Goal: Task Accomplishment & Management: Complete application form

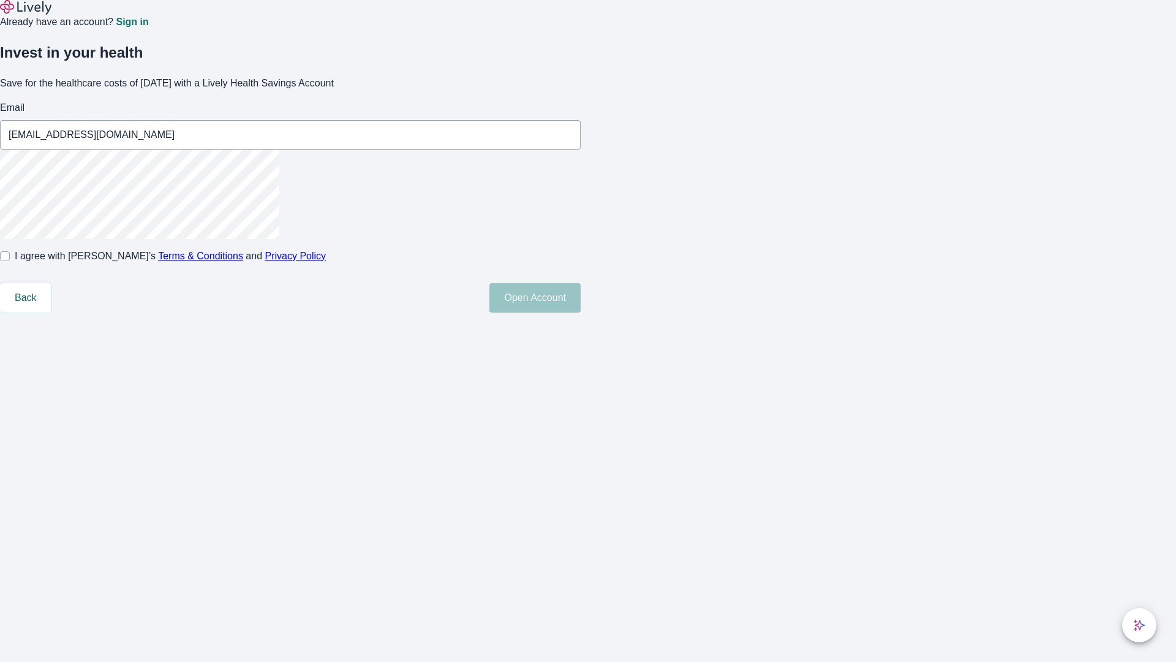
click at [10, 261] on input "I agree with Lively’s Terms & Conditions and Privacy Policy" at bounding box center [5, 256] width 10 height 10
checkbox input "true"
click at [581, 312] on button "Open Account" at bounding box center [534, 297] width 91 height 29
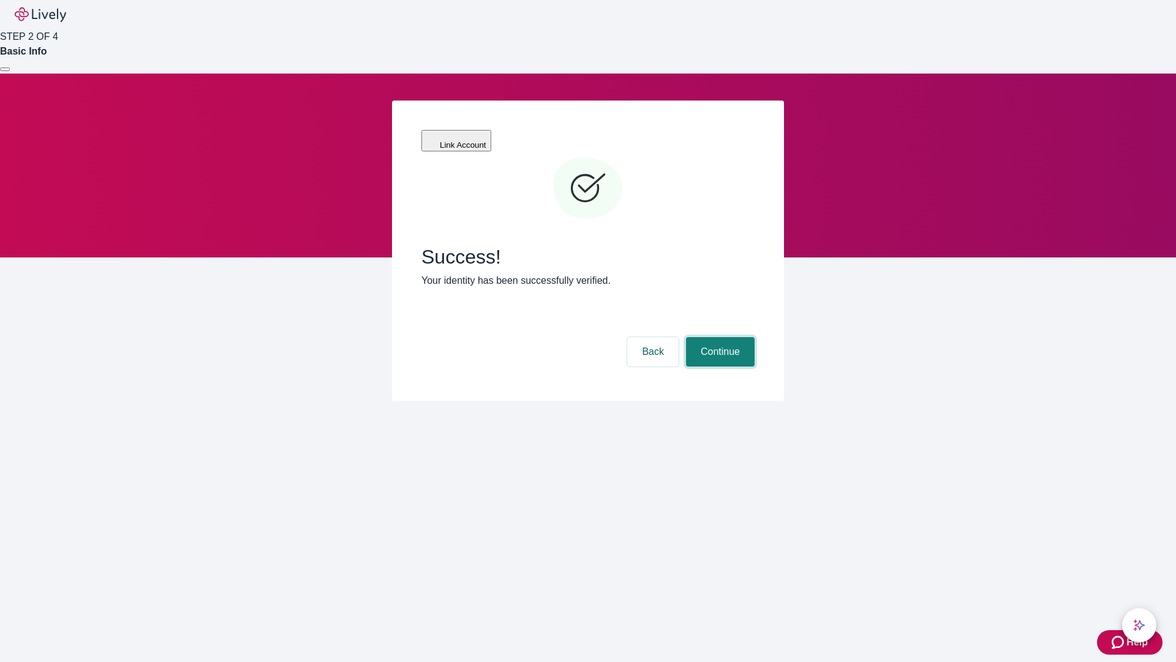
click at [719, 337] on button "Continue" at bounding box center [720, 351] width 69 height 29
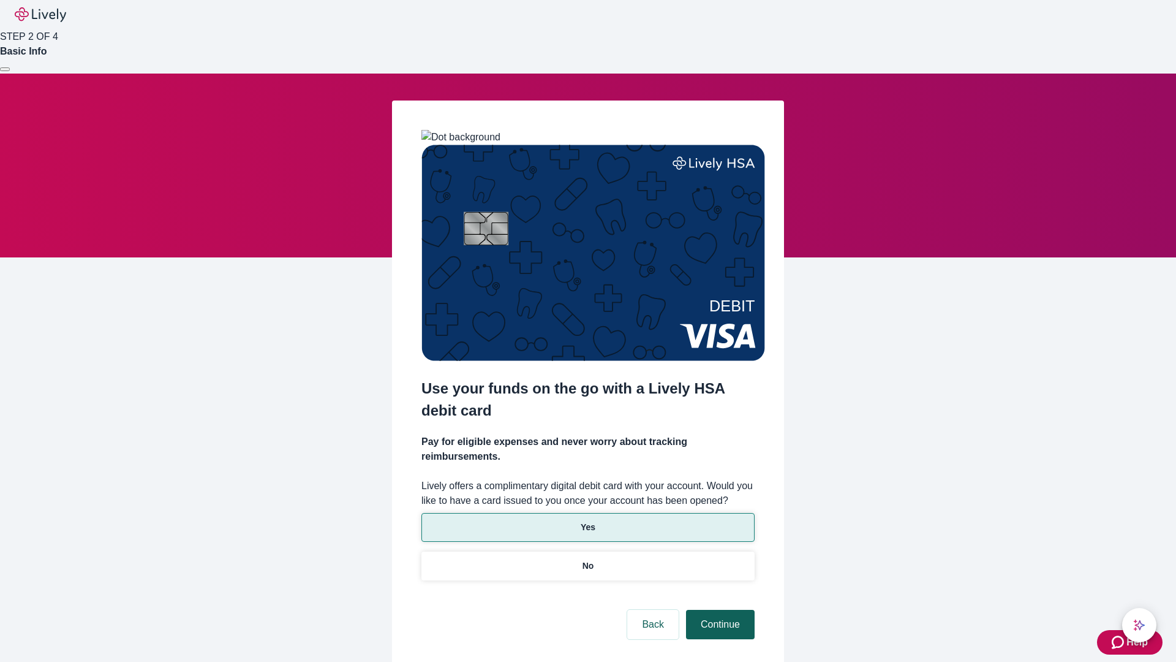
click at [587, 559] on p "No" at bounding box center [589, 565] width 12 height 13
click at [719, 609] on button "Continue" at bounding box center [720, 623] width 69 height 29
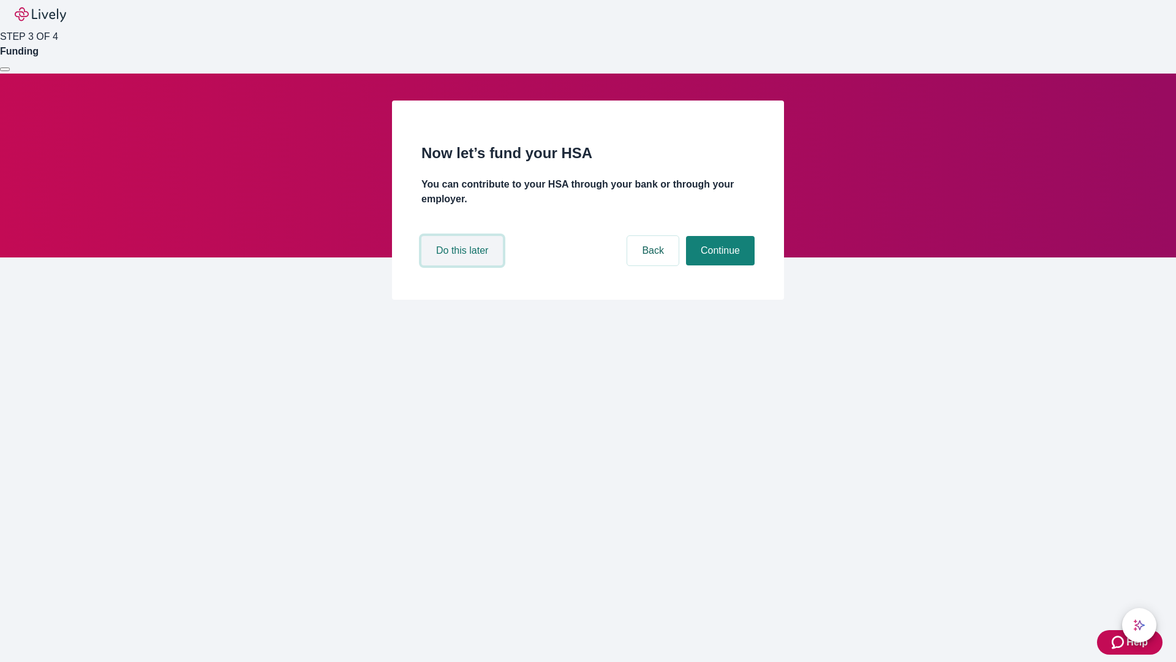
click at [464, 265] on button "Do this later" at bounding box center [461, 250] width 81 height 29
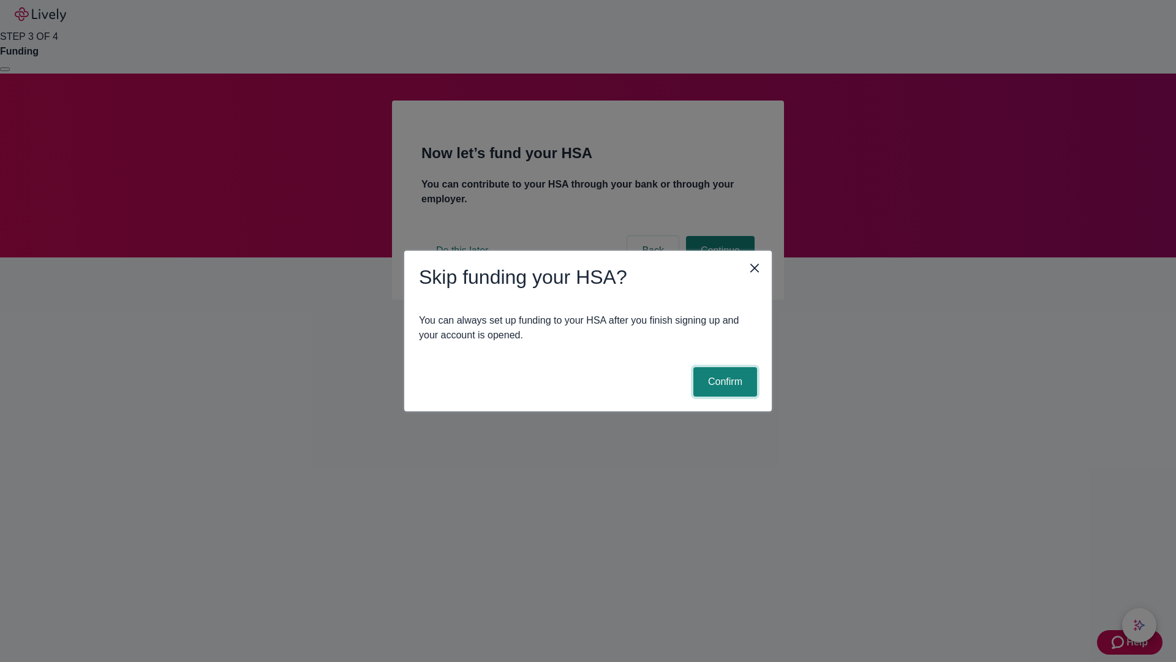
click at [723, 382] on button "Confirm" at bounding box center [725, 381] width 64 height 29
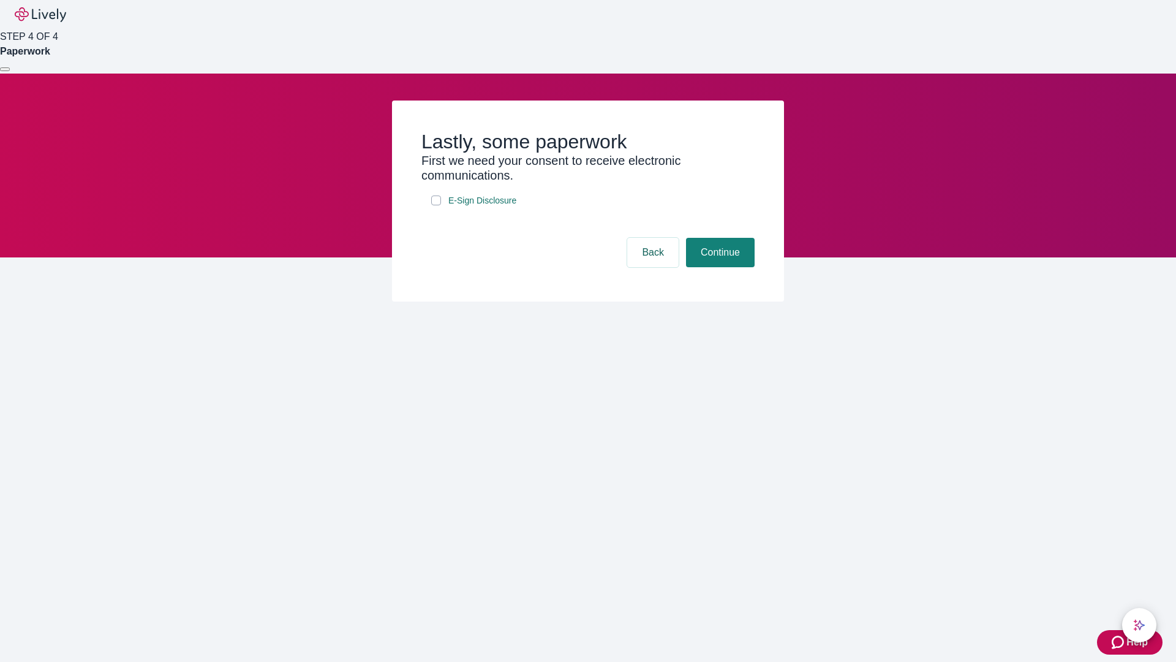
click at [436, 205] on input "E-Sign Disclosure" at bounding box center [436, 200] width 10 height 10
checkbox input "true"
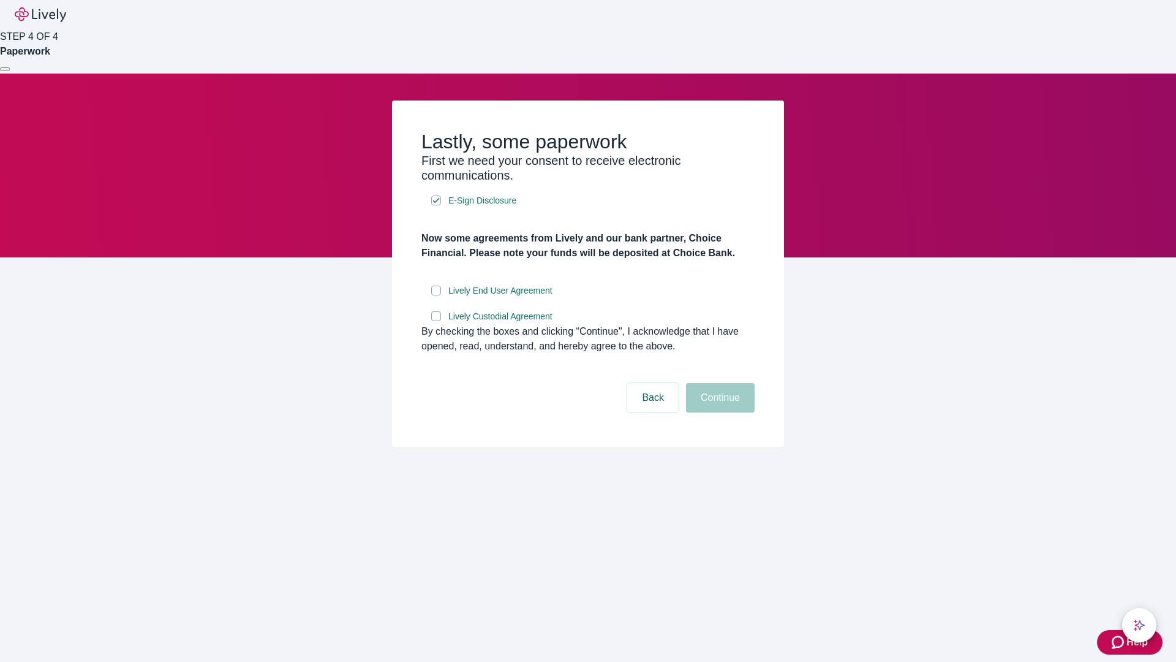
click at [436, 295] on input "Lively End User Agreement" at bounding box center [436, 290] width 10 height 10
checkbox input "true"
click at [436, 321] on input "Lively Custodial Agreement" at bounding box center [436, 316] width 10 height 10
checkbox input "true"
click at [719, 412] on button "Continue" at bounding box center [720, 397] width 69 height 29
